Goal: Task Accomplishment & Management: Use online tool/utility

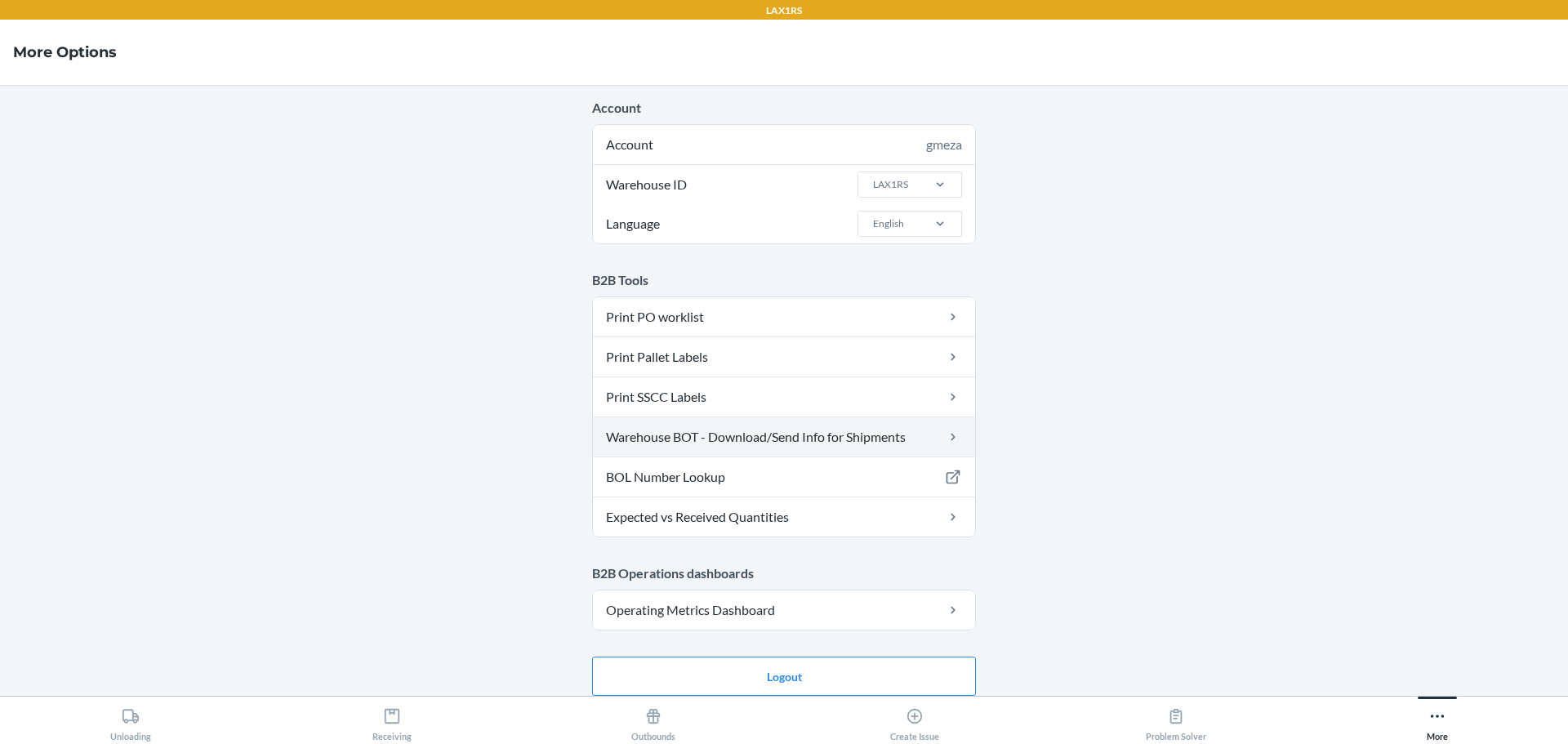
click at [914, 438] on link "Warehouse BOT - Download/Send Info for Shipments" at bounding box center [784, 437] width 382 height 40
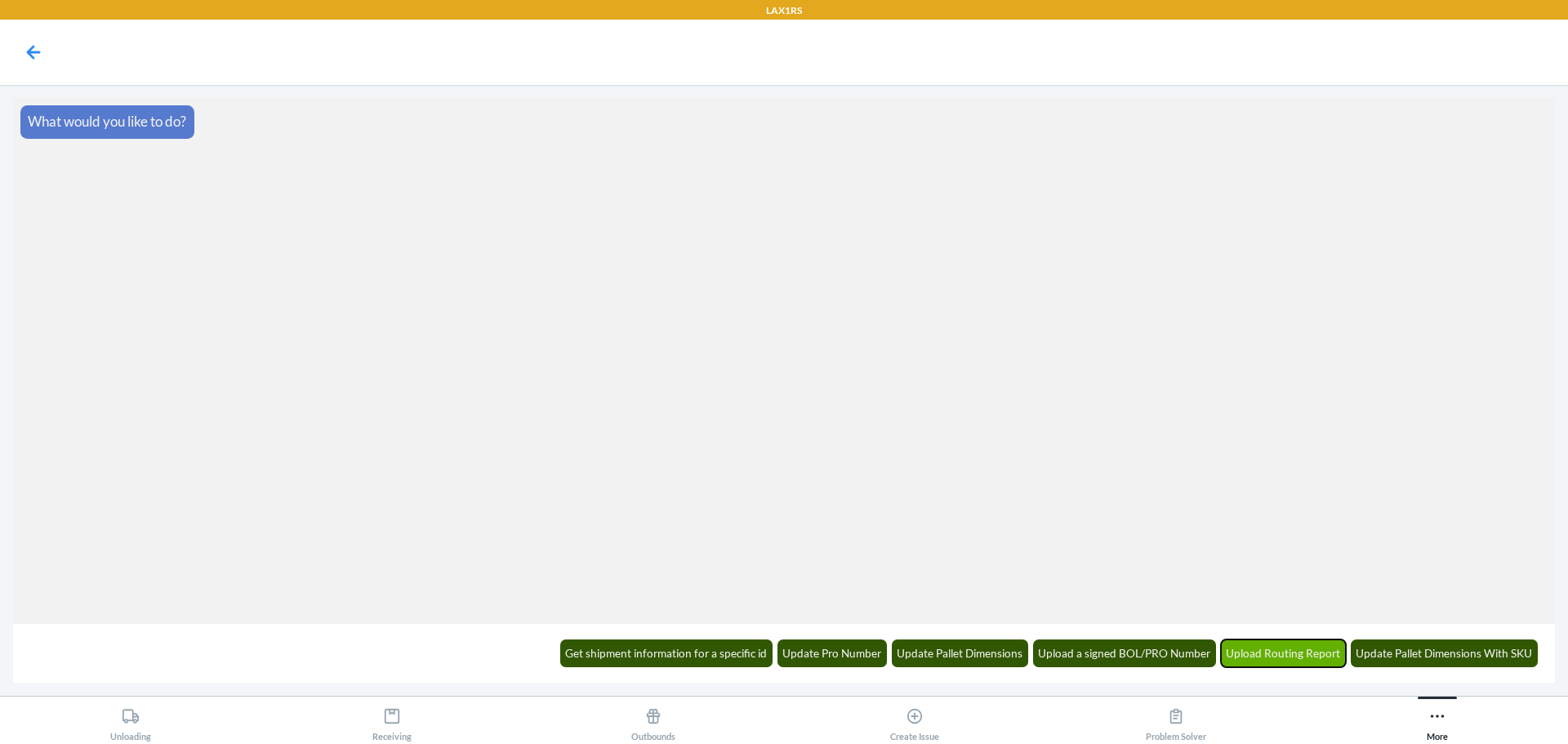
click at [1296, 645] on button "Upload Routing Report" at bounding box center [1284, 653] width 126 height 28
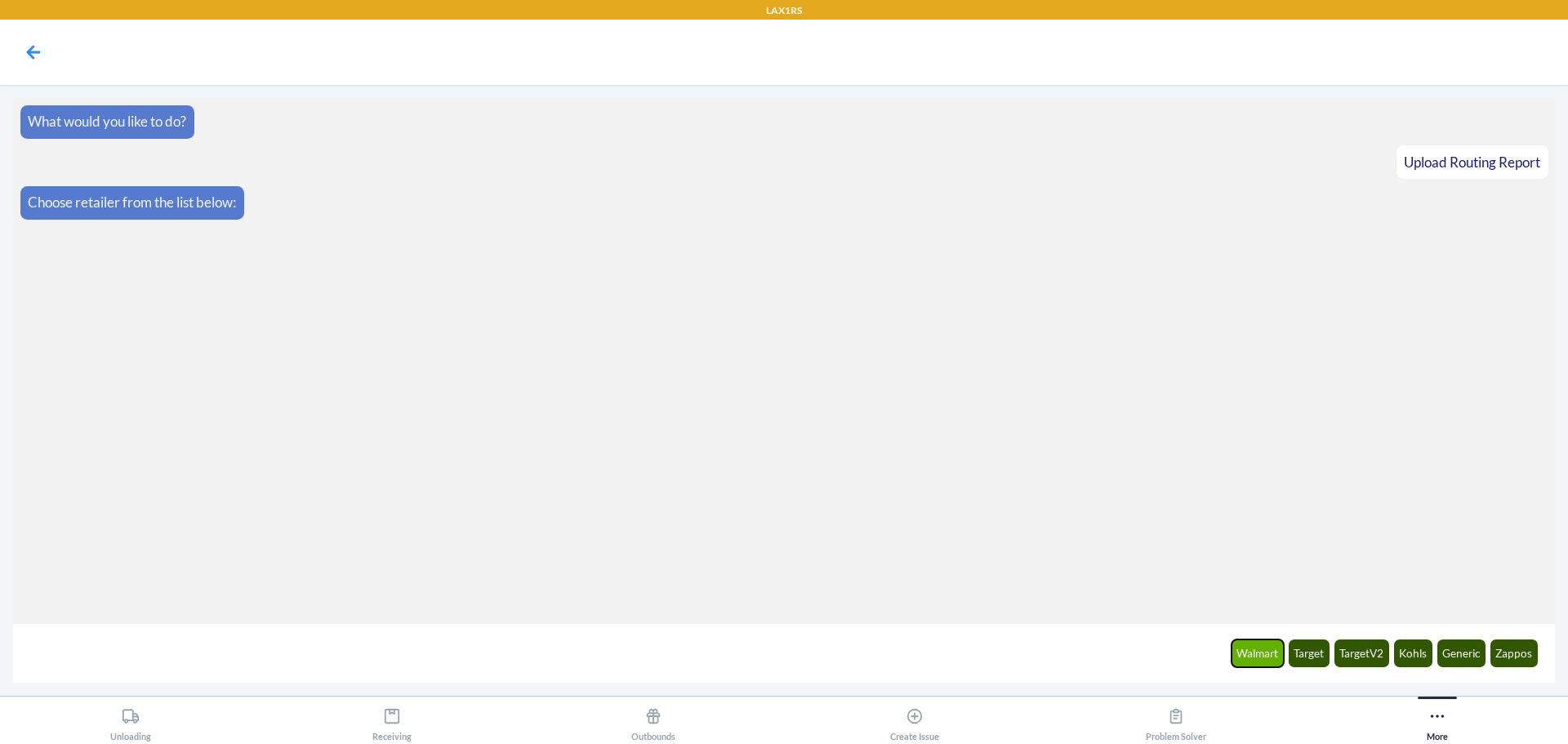
click at [1275, 645] on button "Walmart" at bounding box center [1258, 653] width 53 height 28
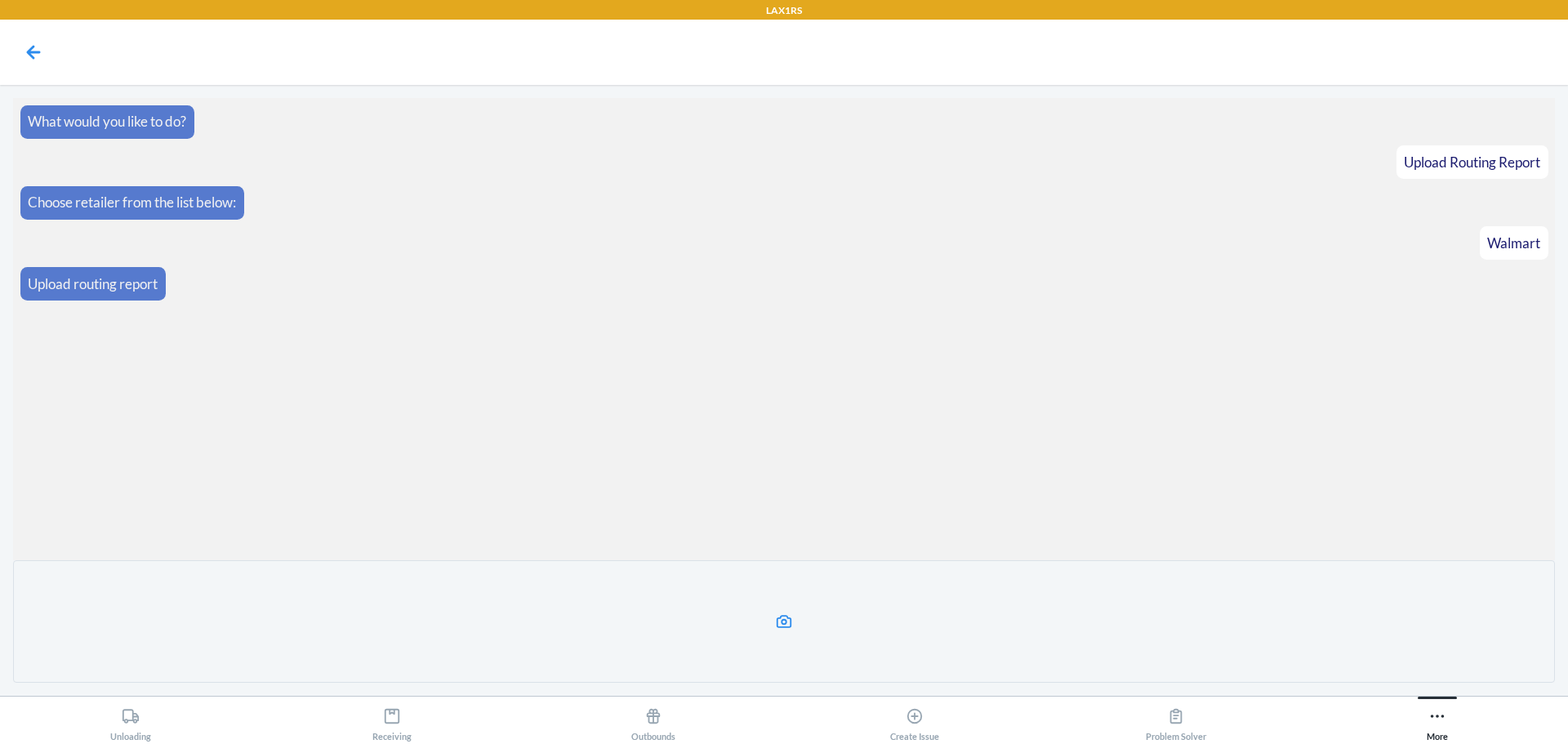
click at [1058, 646] on label at bounding box center [784, 622] width 1542 height 122
click at [0, 0] on input "file" at bounding box center [0, 0] width 0 height 0
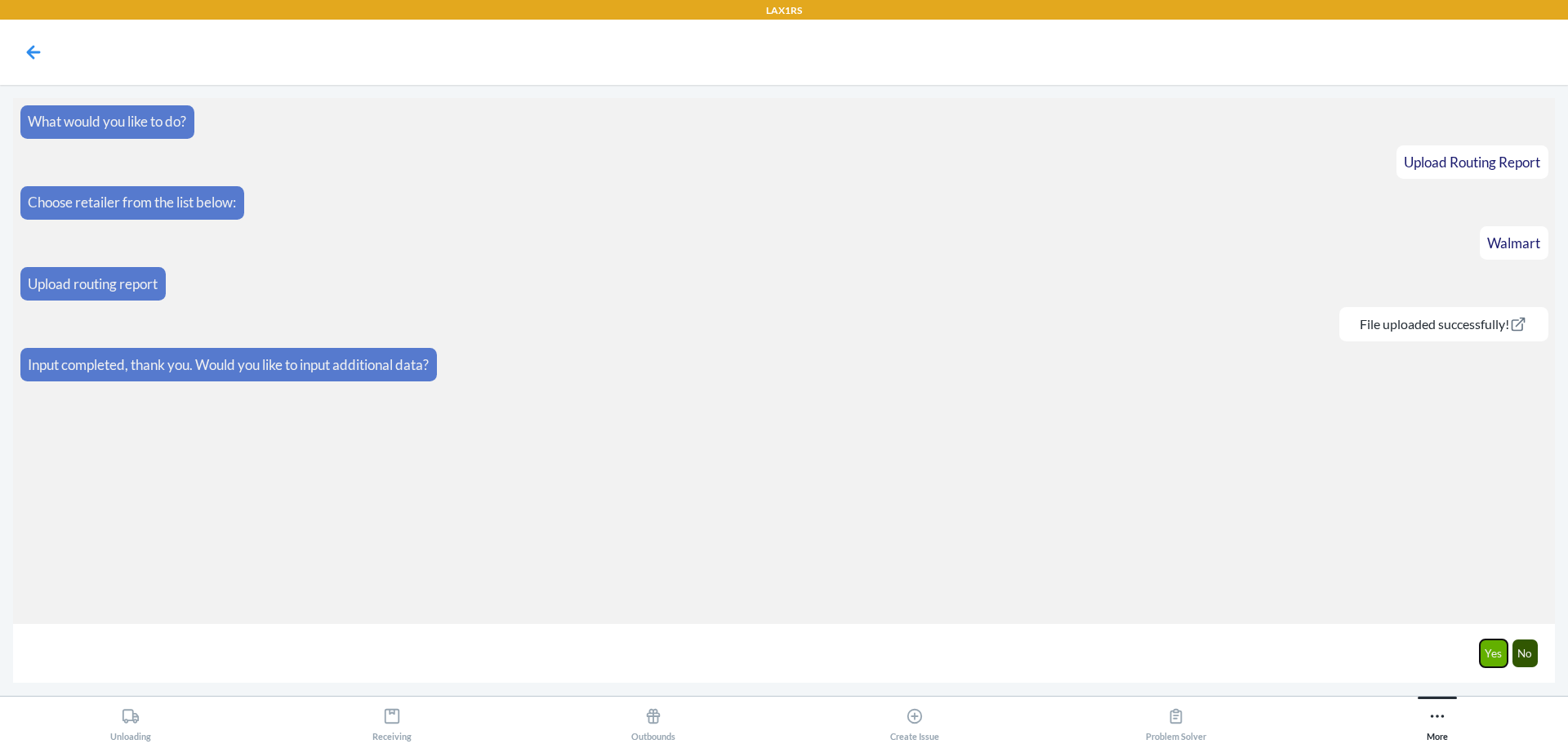
click at [1499, 661] on button "Yes" at bounding box center [1494, 653] width 29 height 28
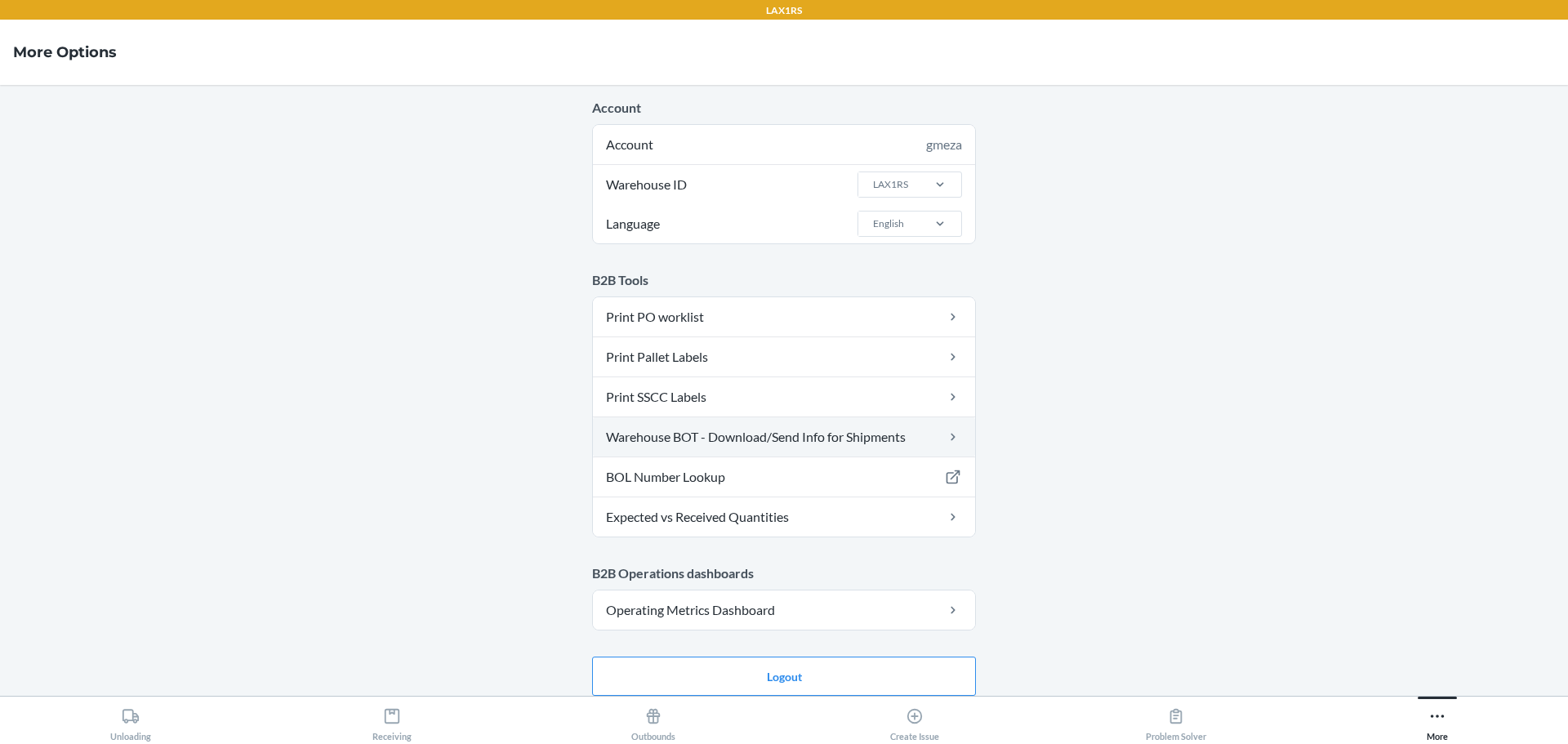
click at [699, 447] on link "Warehouse BOT - Download/Send Info for Shipments" at bounding box center [784, 437] width 382 height 40
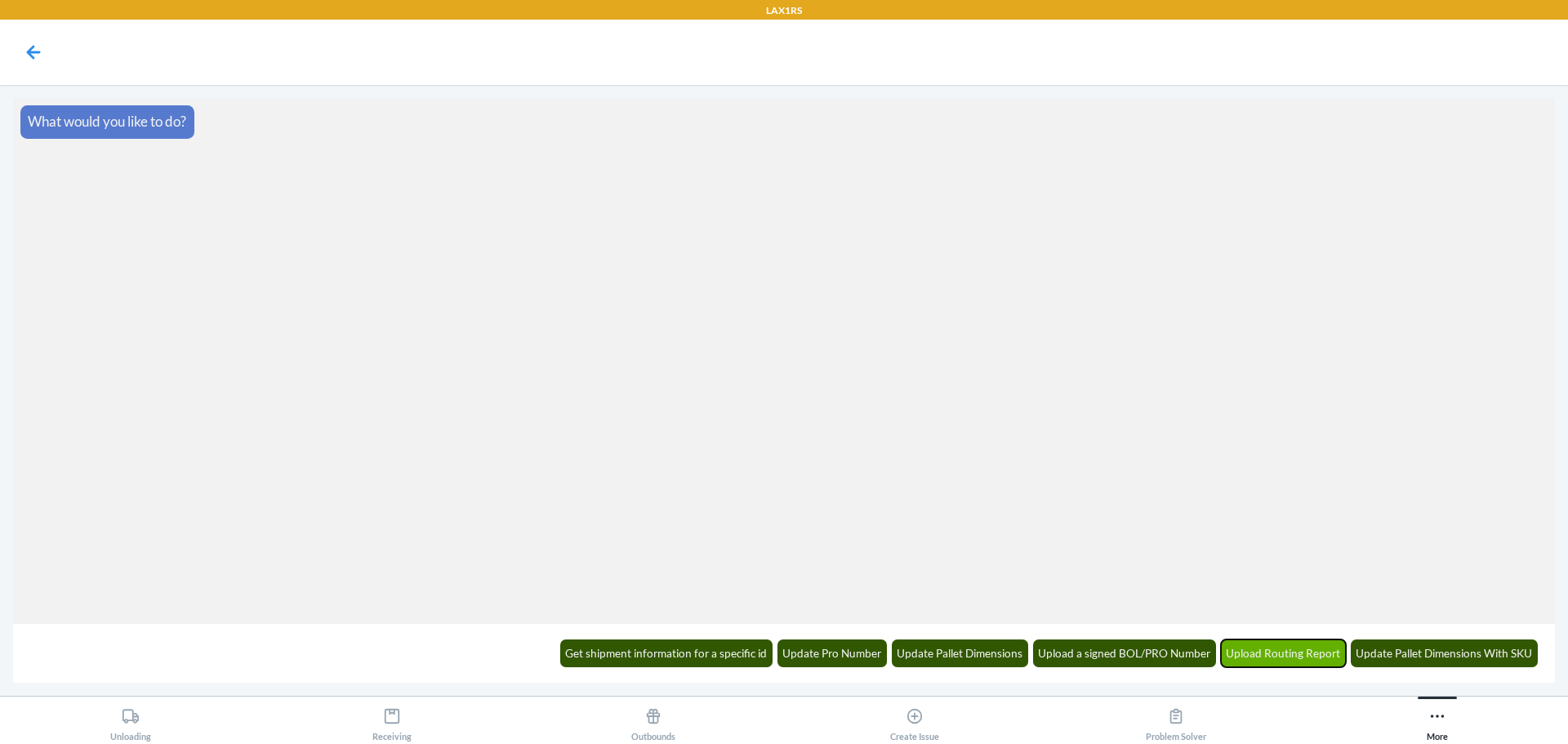
click at [1294, 652] on button "Upload Routing Report" at bounding box center [1284, 653] width 126 height 28
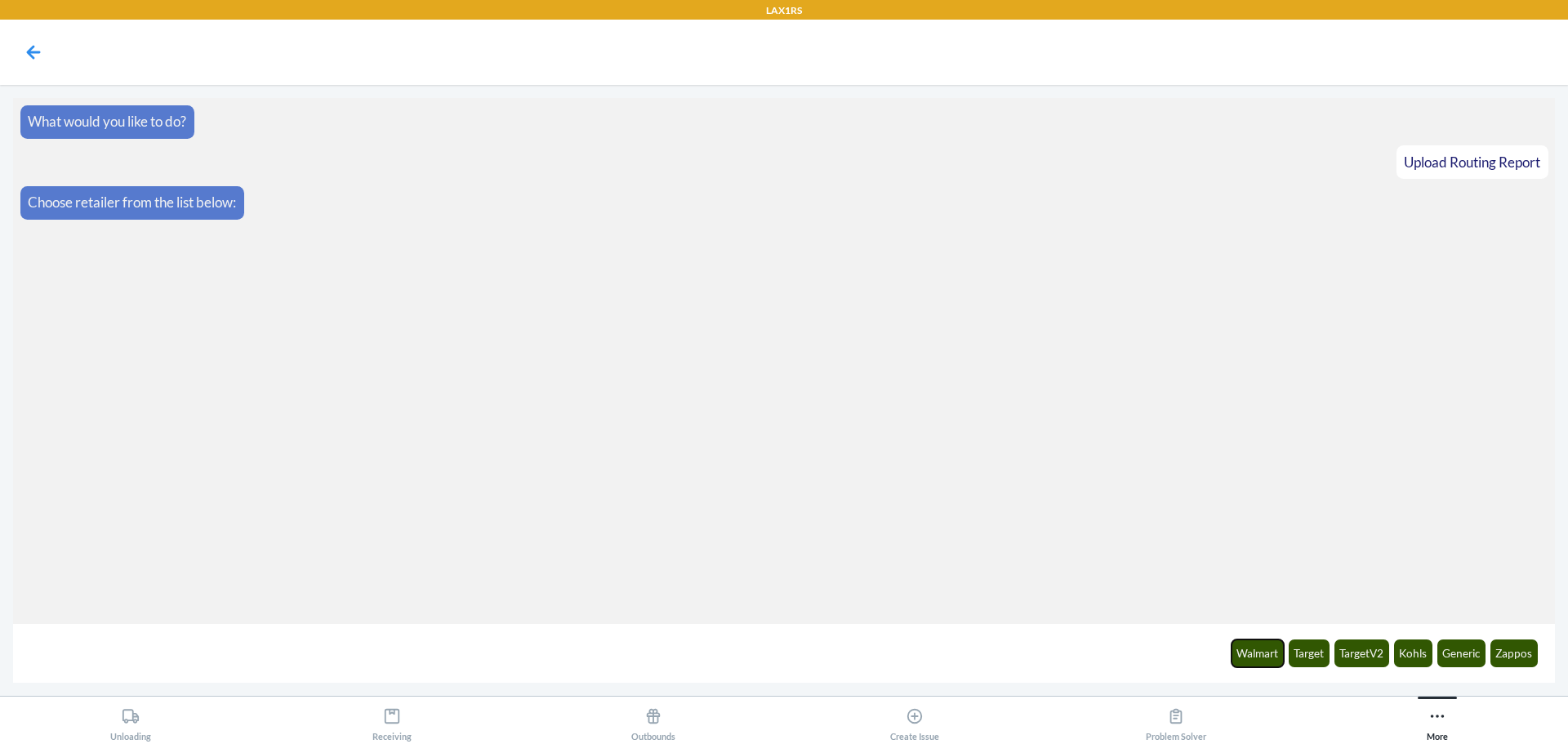
drag, startPoint x: 1252, startPoint y: 660, endPoint x: 1256, endPoint y: 650, distance: 10.8
click at [1255, 657] on button "Walmart" at bounding box center [1258, 653] width 53 height 28
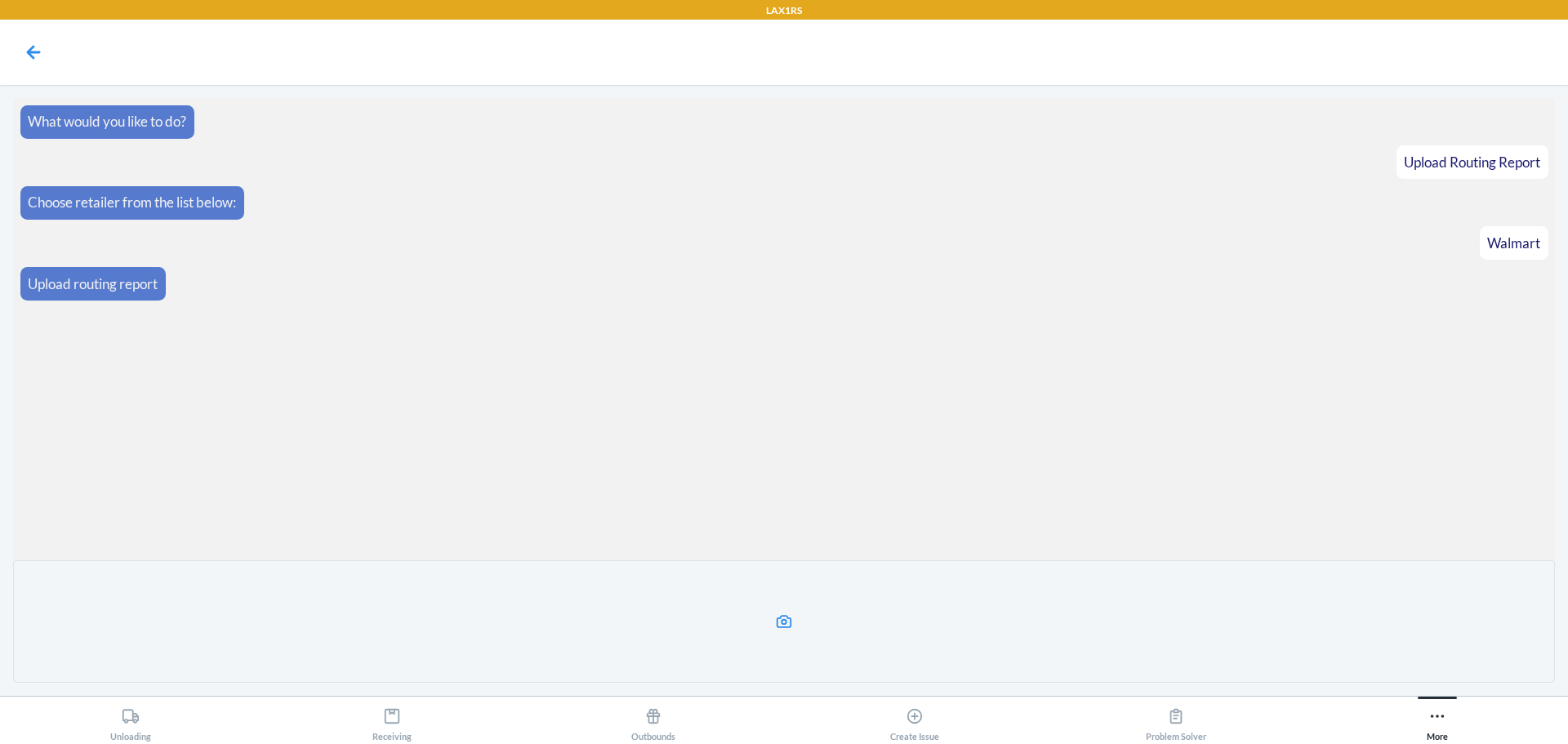
click at [768, 613] on label at bounding box center [784, 622] width 1542 height 122
click at [0, 0] on input "file" at bounding box center [0, 0] width 0 height 0
